Goal: Information Seeking & Learning: Understand process/instructions

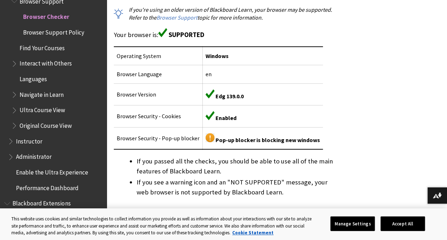
scroll to position [190, 0]
click at [245, 144] on td "Pop-up blocker is blocking new windows" at bounding box center [263, 138] width 121 height 22
click at [251, 134] on td "Pop-up blocker is blocking new windows" at bounding box center [263, 138] width 121 height 22
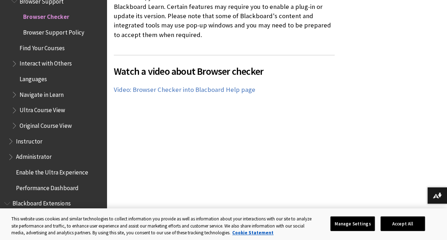
scroll to position [501, 0]
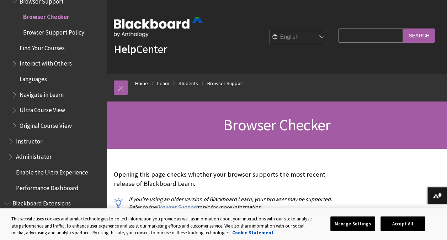
drag, startPoint x: 241, startPoint y: 21, endPoint x: 245, endPoint y: 41, distance: 20.5
click at [241, 21] on div "Help Center English عربية Català Cymraeg Deutsch Español Suomi Français עברית I…" at bounding box center [277, 37] width 340 height 74
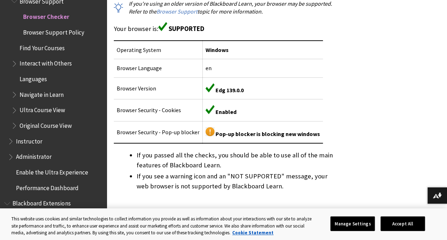
scroll to position [196, 0]
click at [258, 135] on span "Pop-up blocker is blocking new windows" at bounding box center [268, 133] width 105 height 7
drag, startPoint x: 258, startPoint y: 135, endPoint x: 329, endPoint y: 120, distance: 73.4
click at [329, 120] on div "Opening this page checks whether your browser supports the most recent release …" at bounding box center [224, 133] width 221 height 318
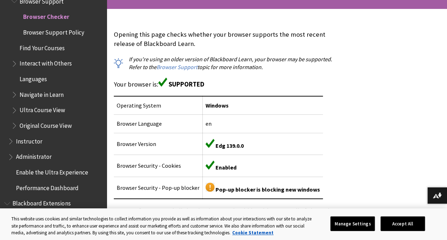
scroll to position [0, 0]
